Goal: Book appointment/travel/reservation

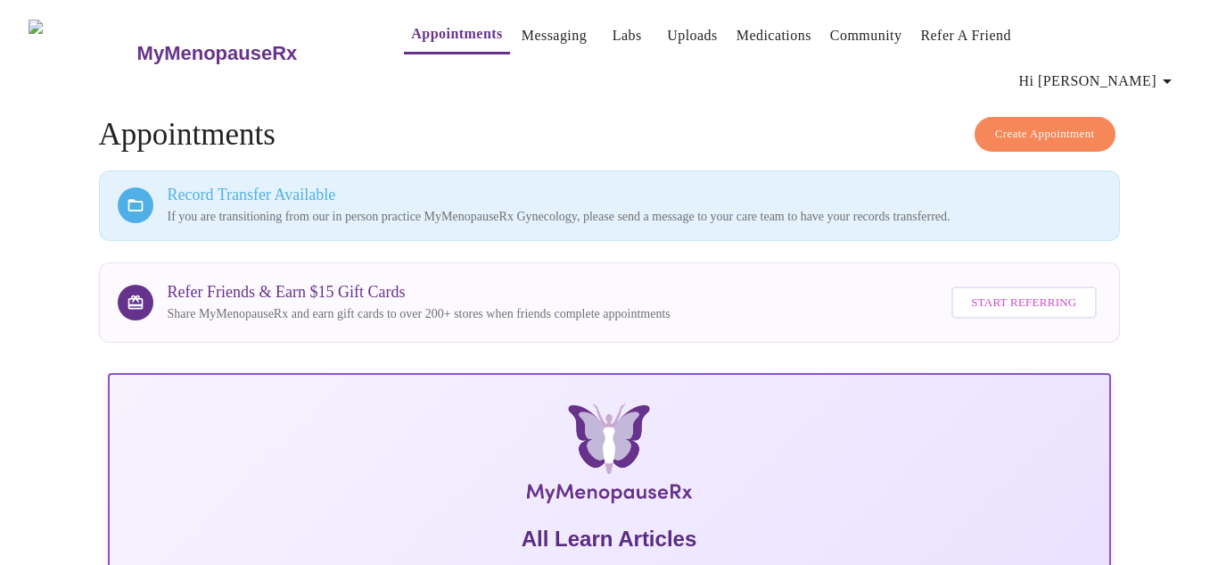
scroll to position [504, 0]
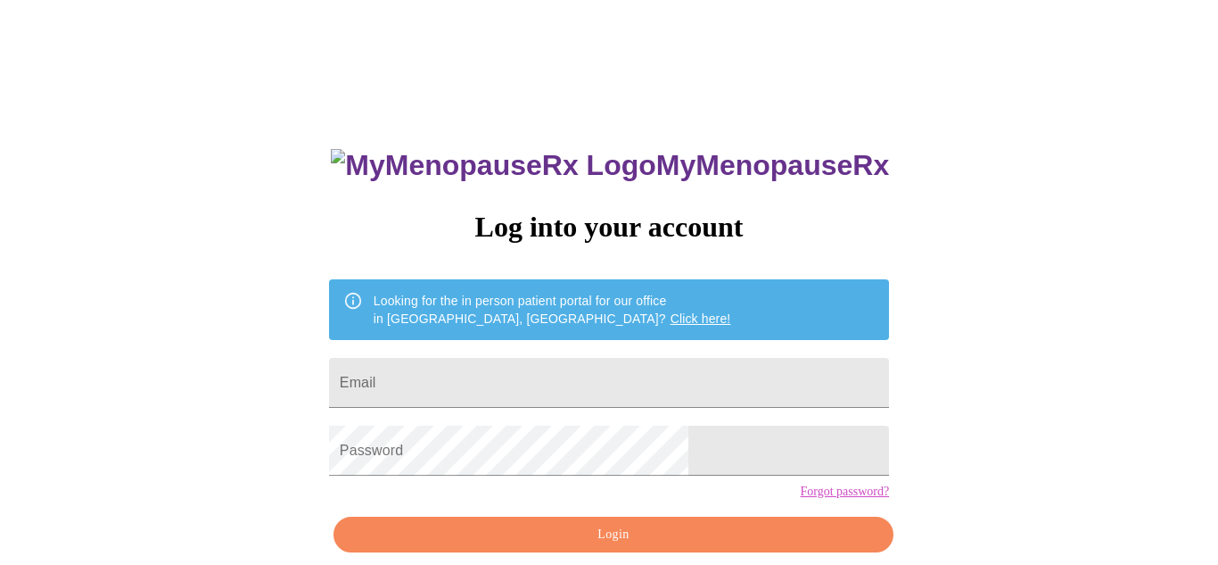
scroll to position [80, 0]
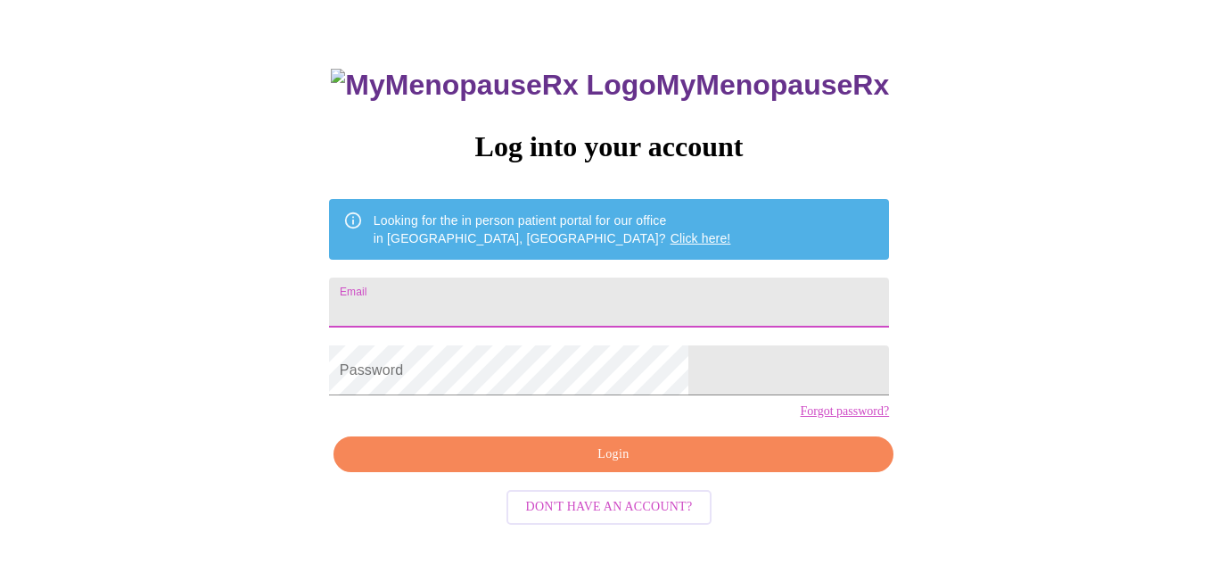
click at [574, 310] on input "Email" at bounding box center [609, 302] width 560 height 50
type input "[PERSON_NAME][EMAIL_ADDRESS][PERSON_NAME][DOMAIN_NAME]"
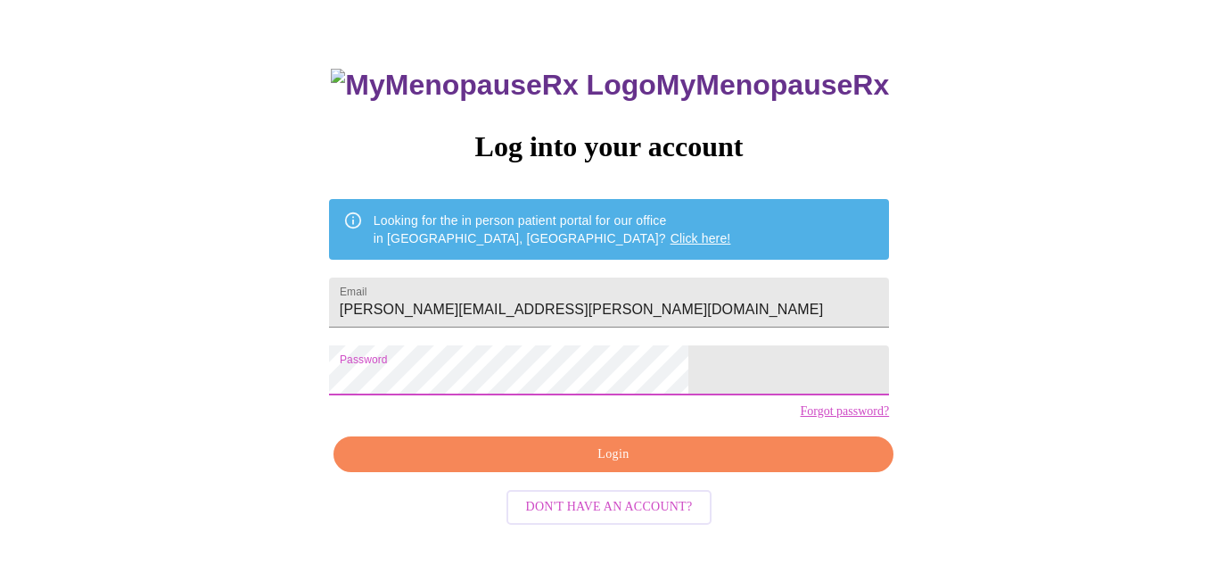
click at [654, 466] on span "Login" at bounding box center [613, 454] width 519 height 22
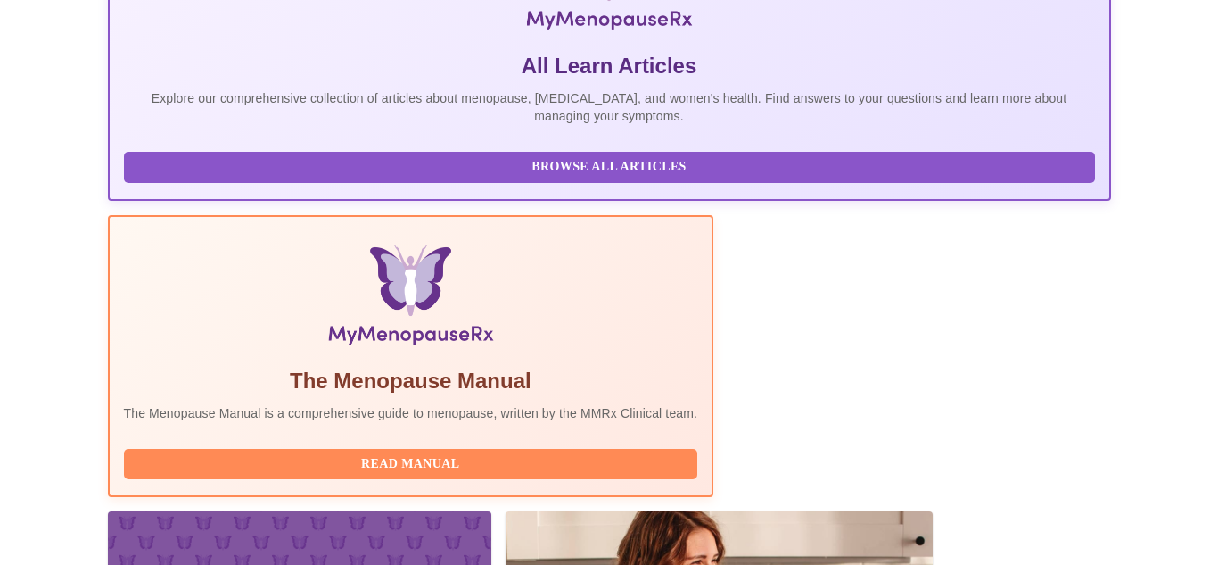
scroll to position [504, 0]
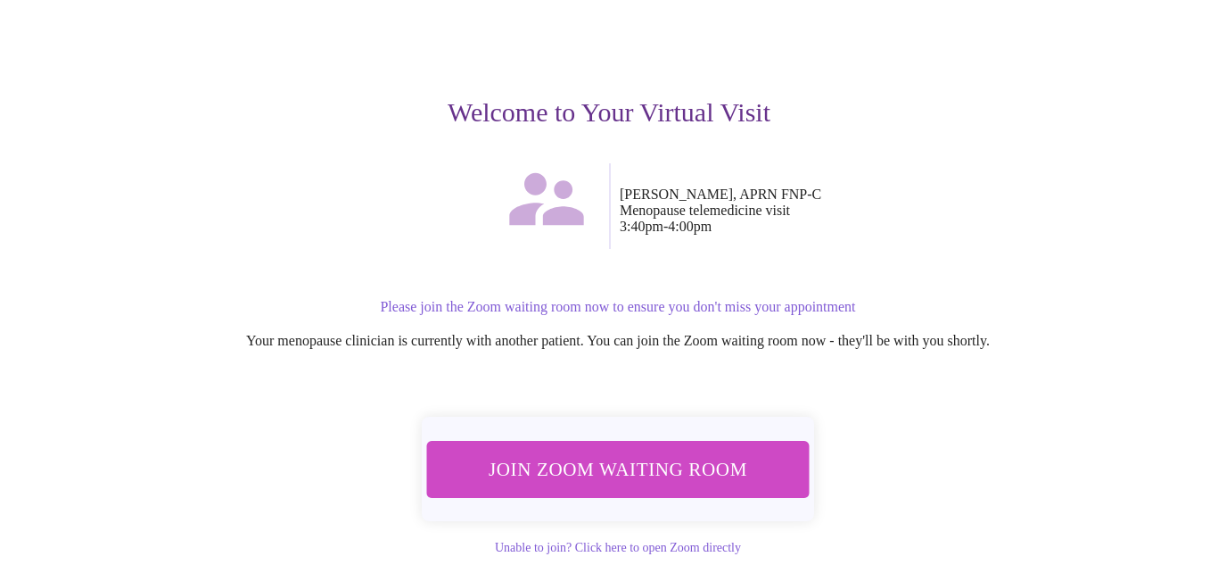
scroll to position [180, 0]
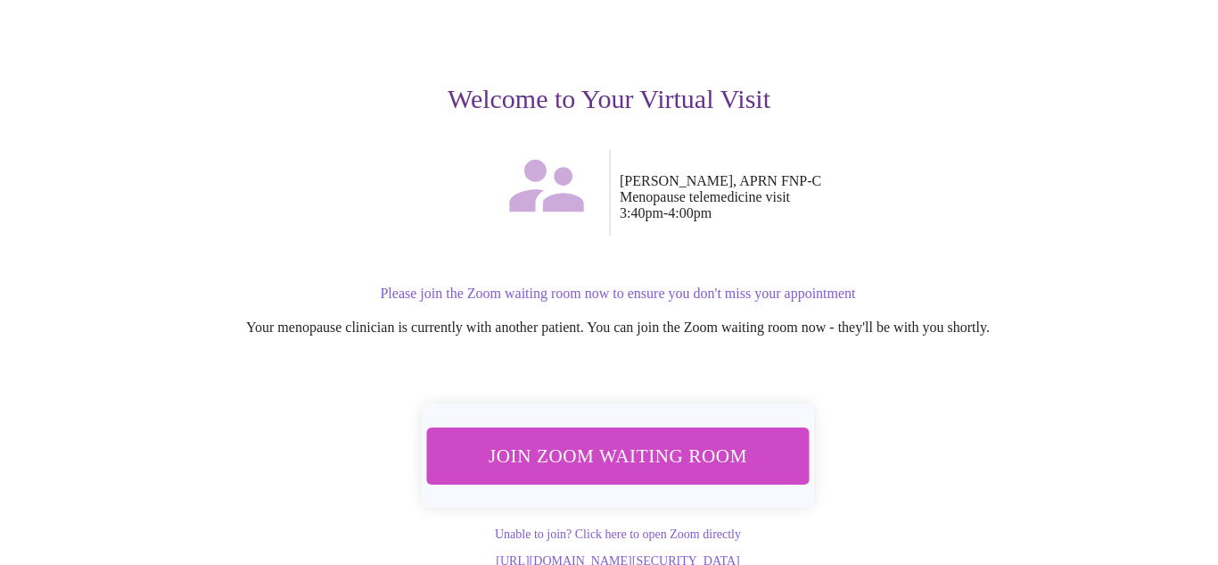
click at [577, 439] on span "Join Zoom Waiting Room" at bounding box center [617, 455] width 335 height 33
